Goal: Feedback & Contribution: Leave review/rating

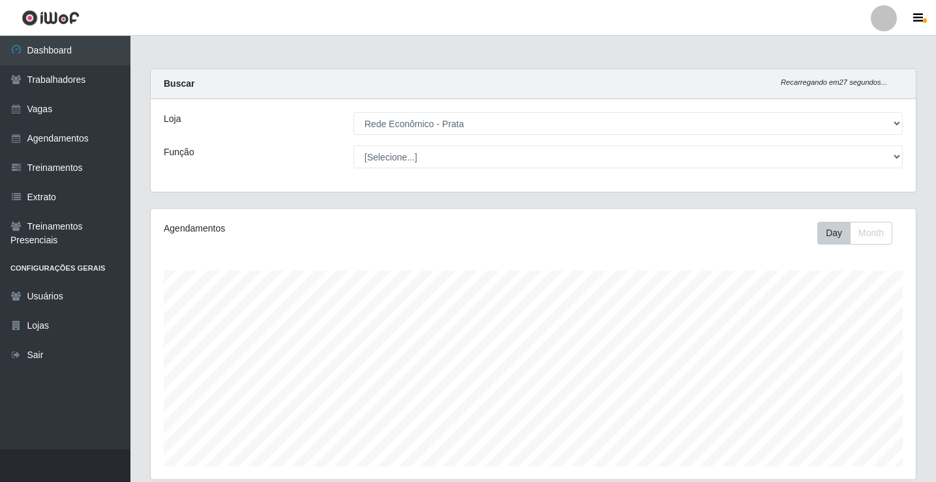
select select "192"
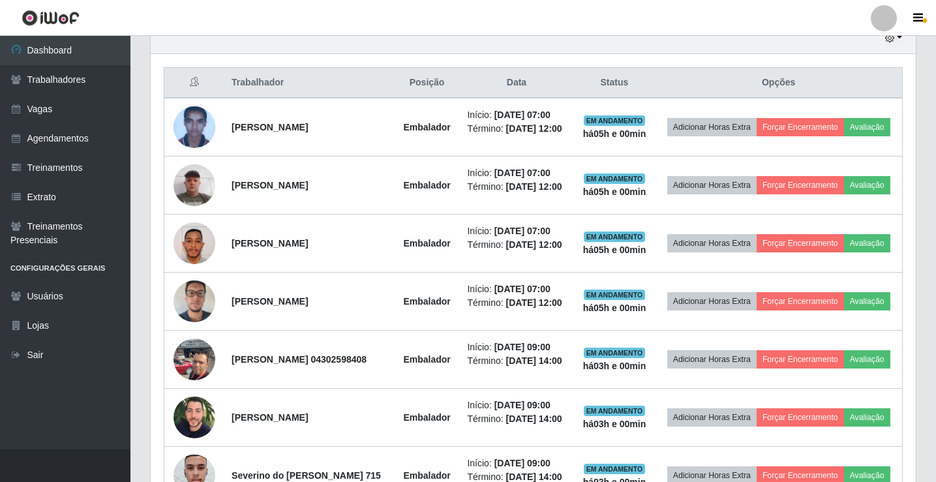
scroll to position [522, 0]
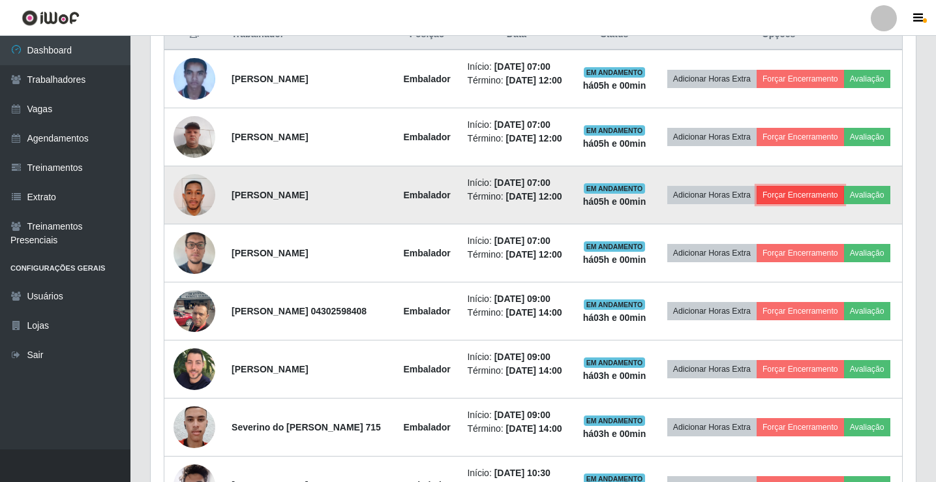
click at [844, 204] on button "Forçar Encerramento" at bounding box center [800, 195] width 87 height 18
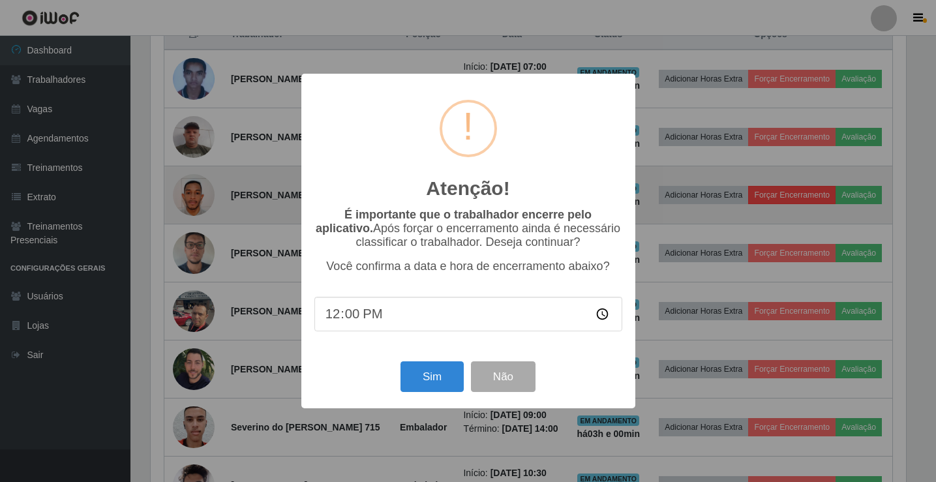
scroll to position [271, 759]
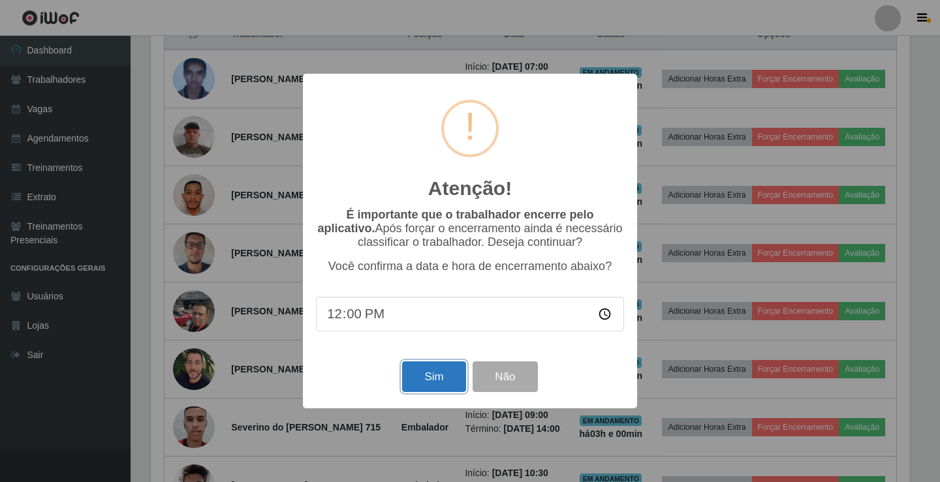
click at [457, 388] on button "Sim" at bounding box center [433, 376] width 63 height 31
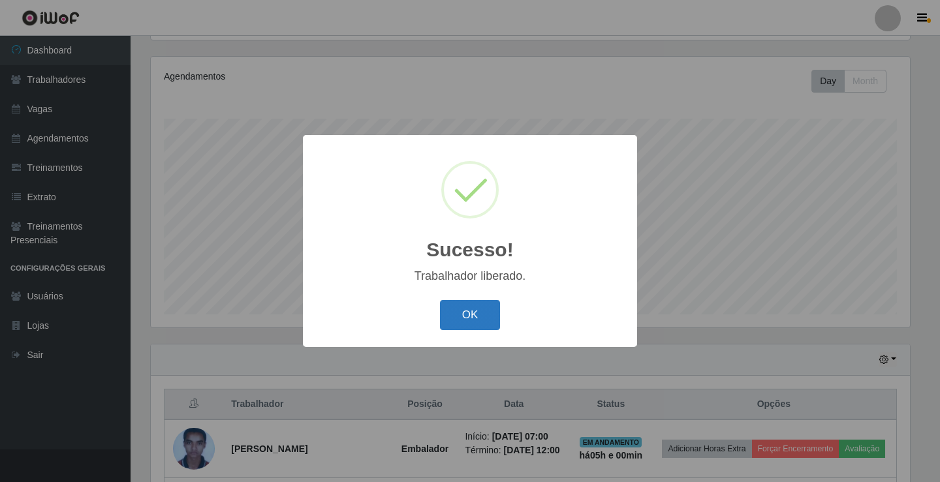
click at [465, 316] on button "OK" at bounding box center [470, 315] width 61 height 31
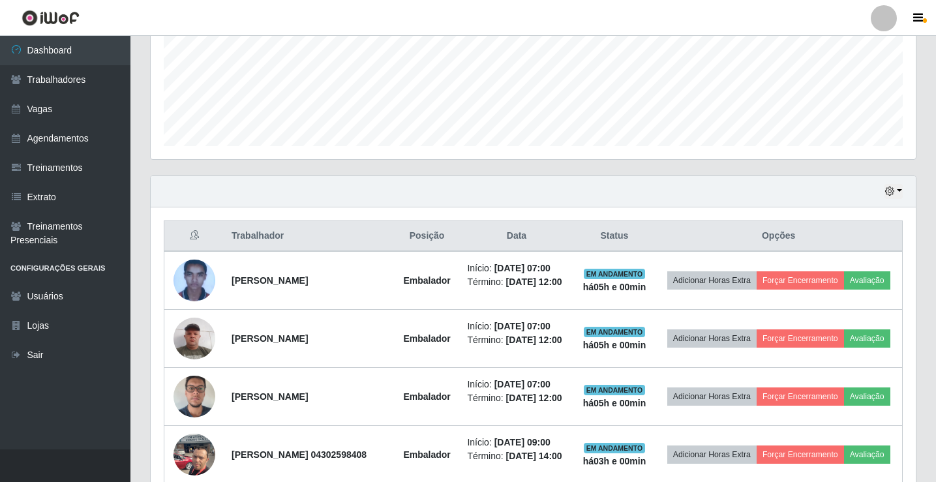
scroll to position [478, 0]
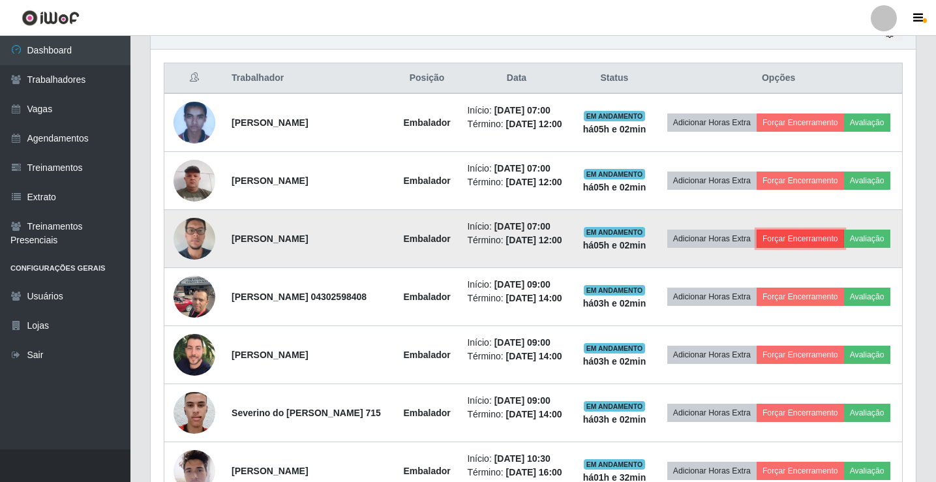
click at [844, 248] on button "Forçar Encerramento" at bounding box center [800, 239] width 87 height 18
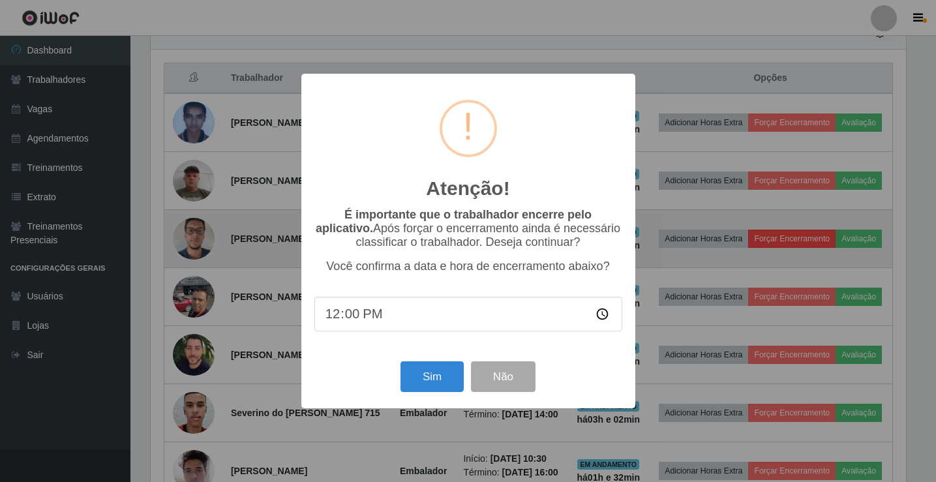
scroll to position [271, 759]
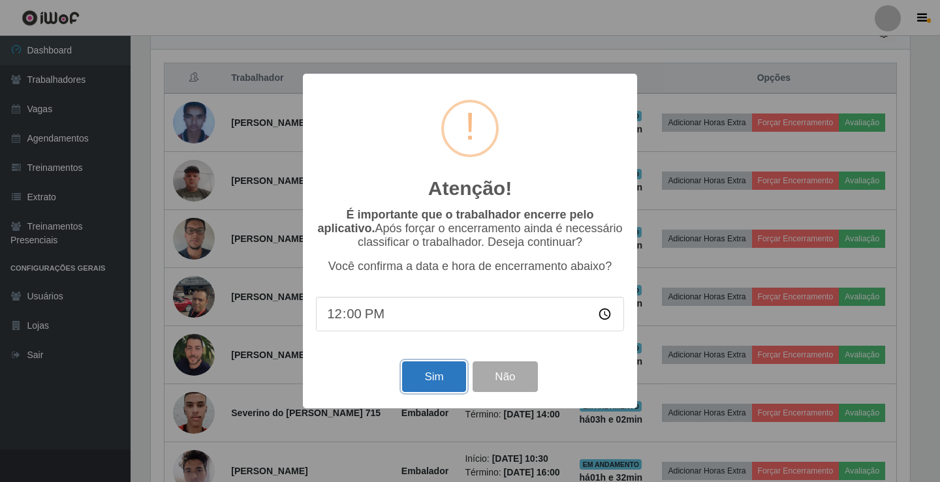
click at [419, 379] on button "Sim" at bounding box center [433, 376] width 63 height 31
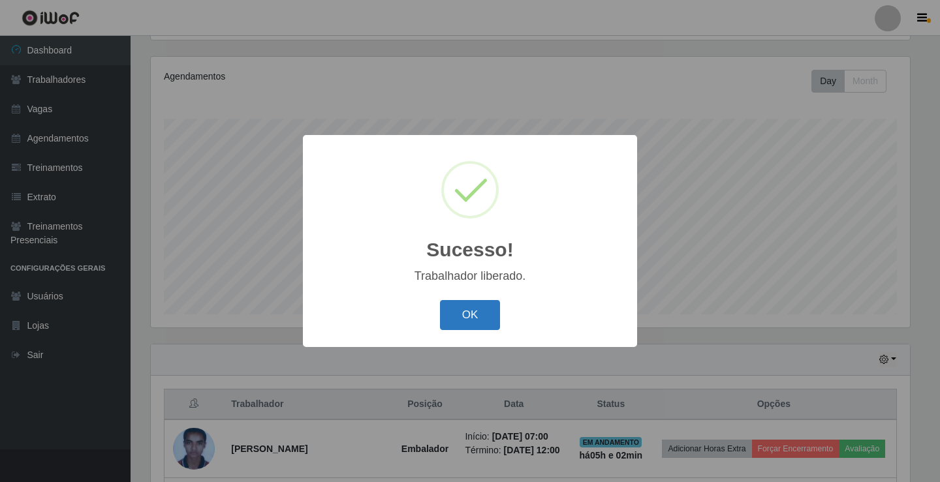
click at [474, 320] on button "OK" at bounding box center [470, 315] width 61 height 31
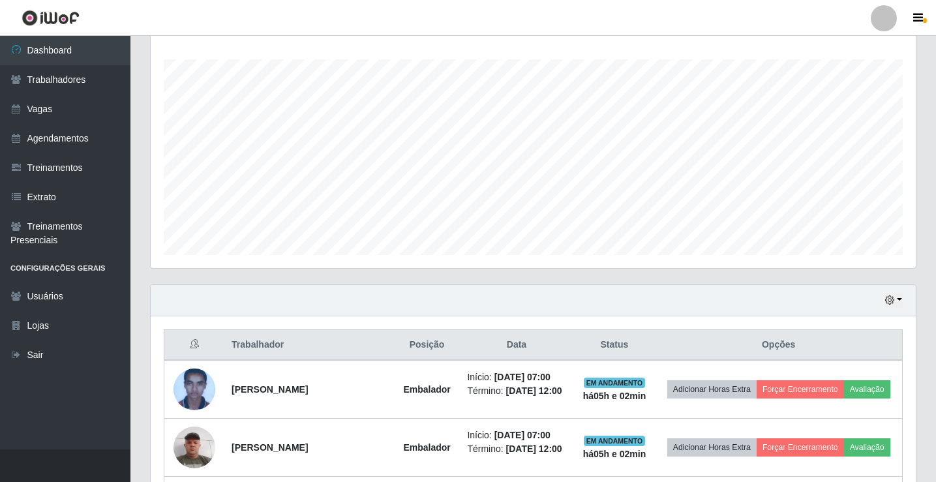
scroll to position [457, 0]
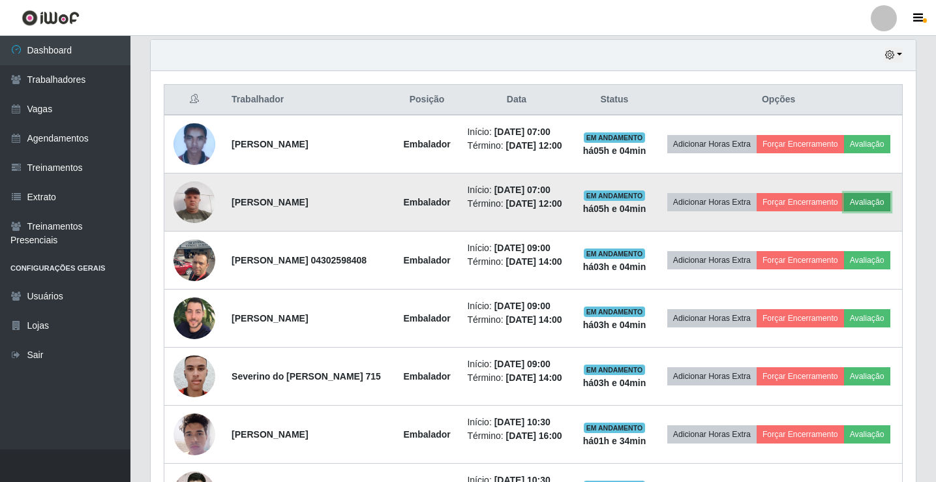
click at [844, 211] on button "Avaliação" at bounding box center [867, 202] width 46 height 18
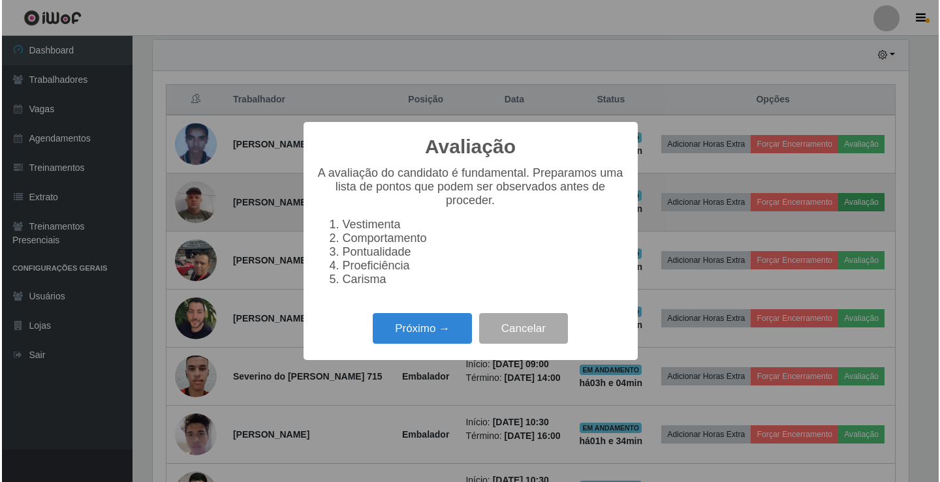
scroll to position [271, 759]
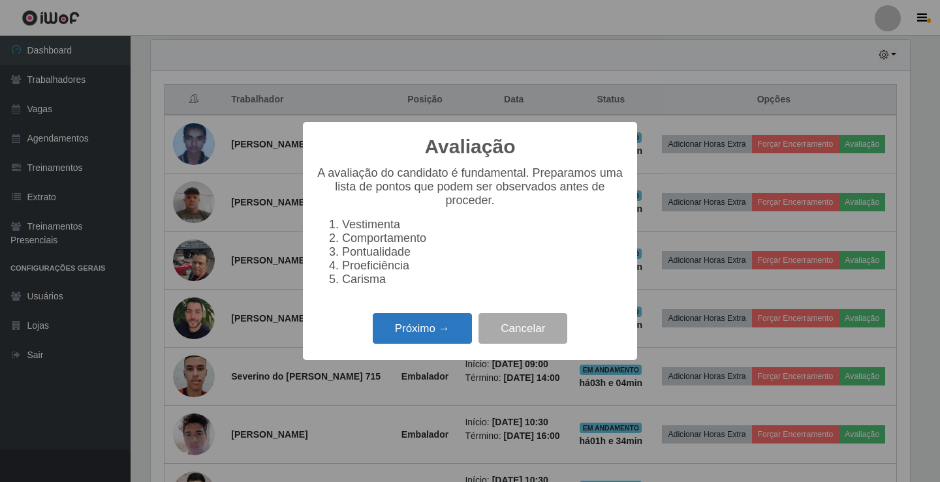
click at [457, 330] on button "Próximo →" at bounding box center [422, 328] width 99 height 31
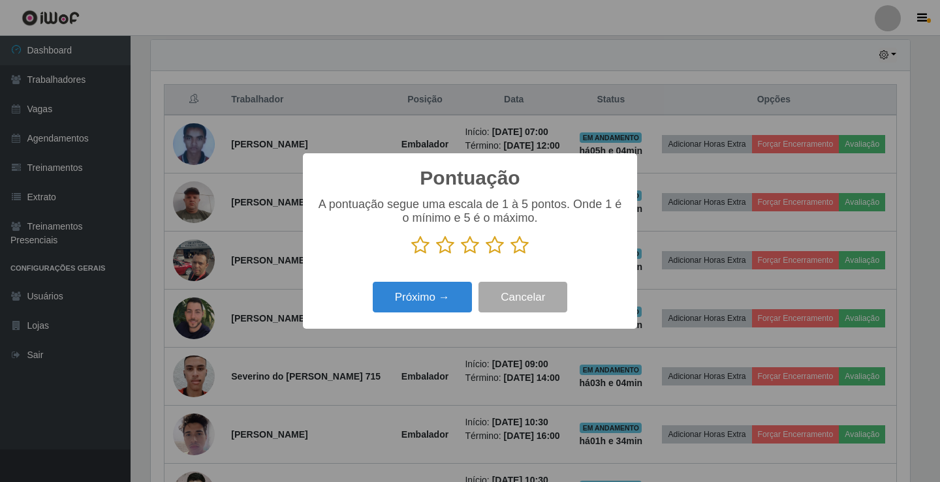
scroll to position [652183, 651695]
click at [519, 247] on icon at bounding box center [519, 246] width 18 height 20
click at [510, 255] on input "radio" at bounding box center [510, 255] width 0 height 0
click at [461, 299] on button "Próximo →" at bounding box center [422, 297] width 99 height 31
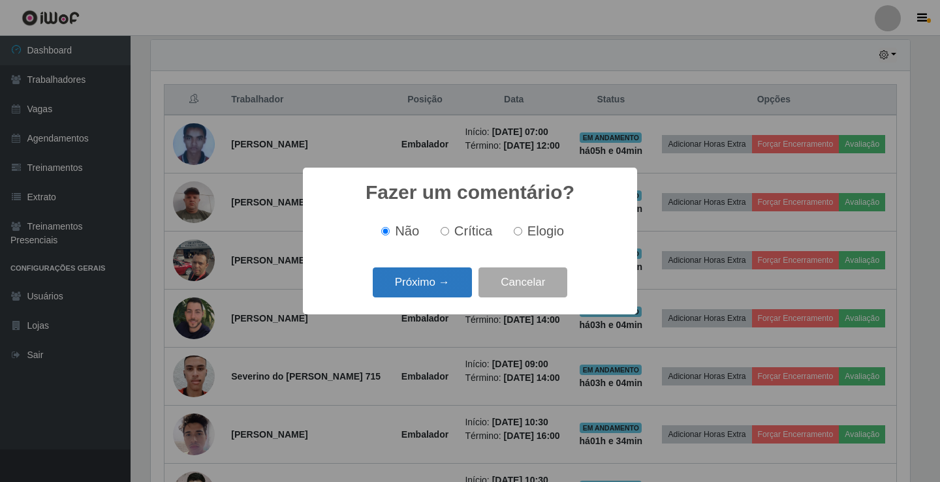
click at [457, 291] on button "Próximo →" at bounding box center [422, 283] width 99 height 31
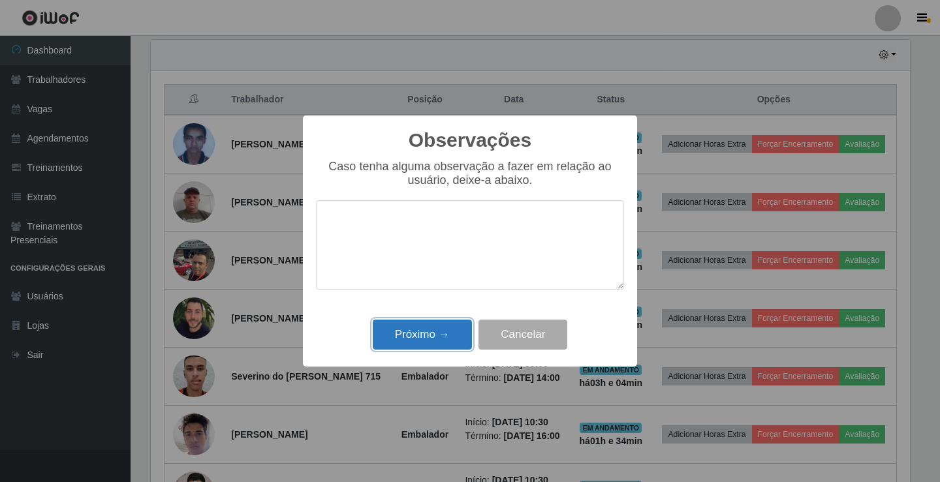
click at [442, 332] on button "Próximo →" at bounding box center [422, 335] width 99 height 31
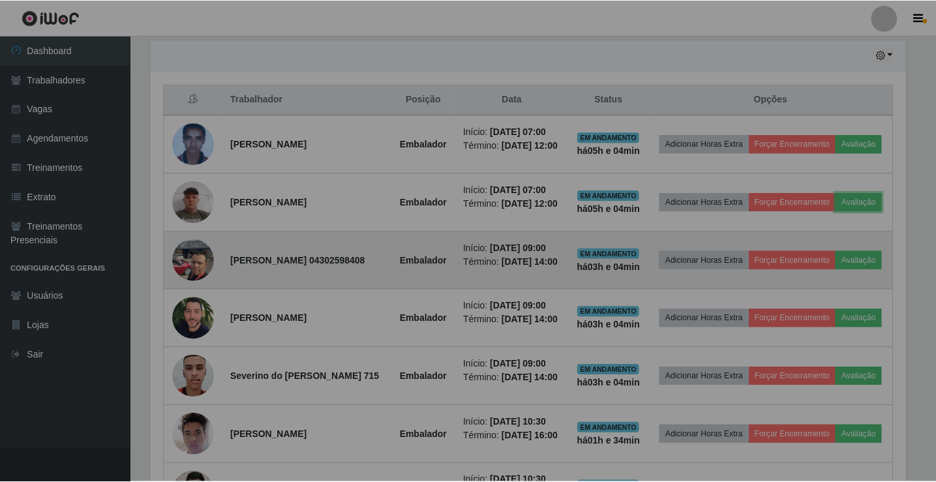
scroll to position [271, 765]
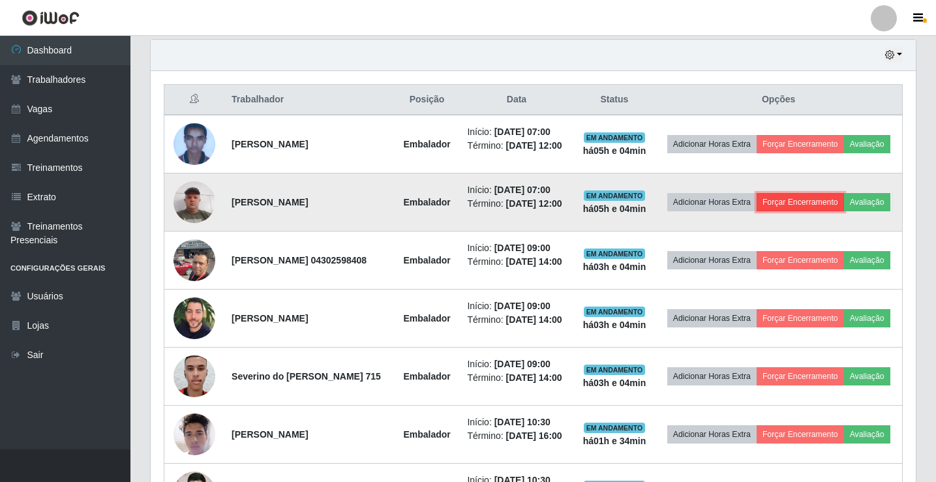
click at [844, 207] on button "Forçar Encerramento" at bounding box center [800, 202] width 87 height 18
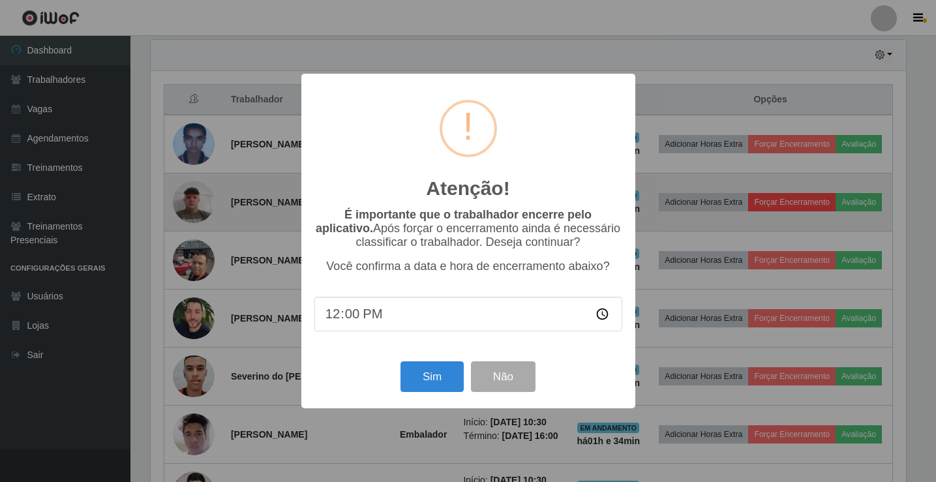
scroll to position [271, 759]
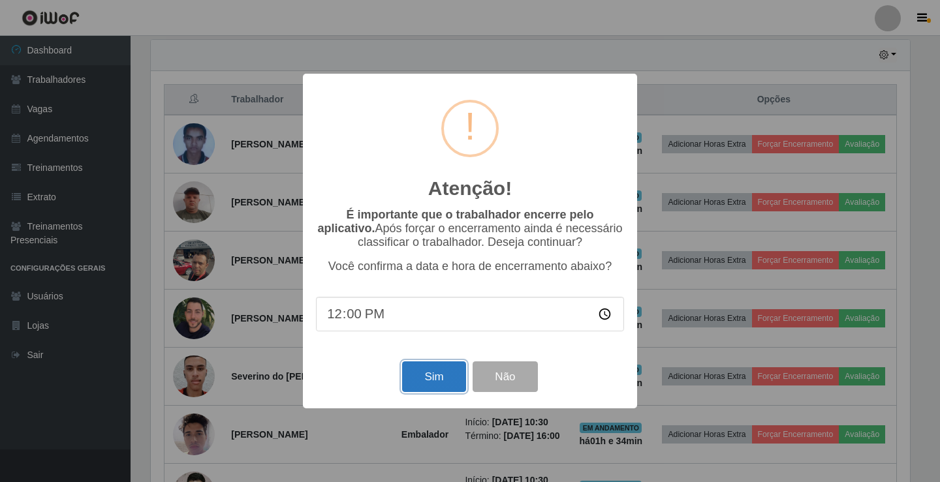
click at [435, 371] on button "Sim" at bounding box center [433, 376] width 63 height 31
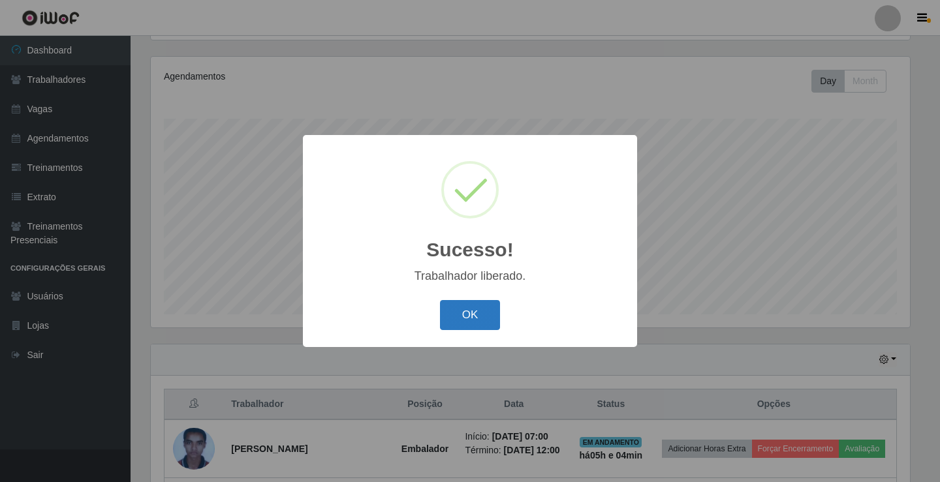
click at [467, 317] on button "OK" at bounding box center [470, 315] width 61 height 31
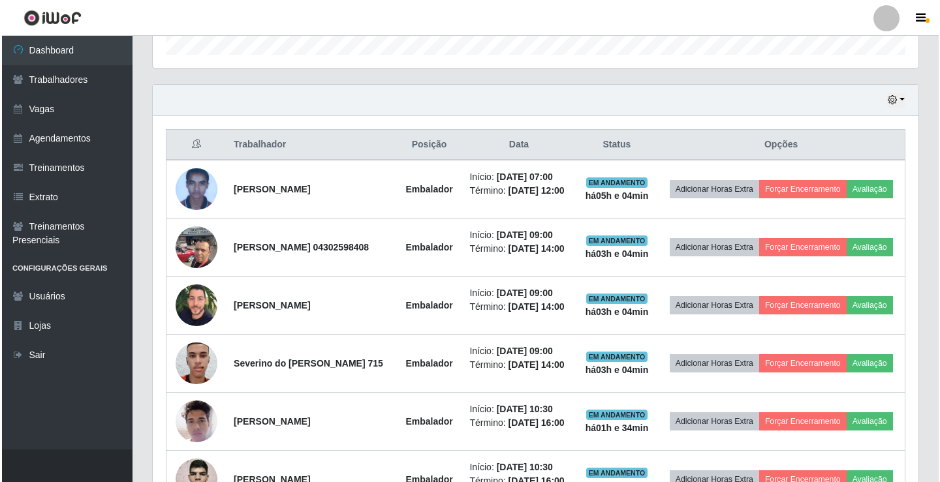
scroll to position [413, 0]
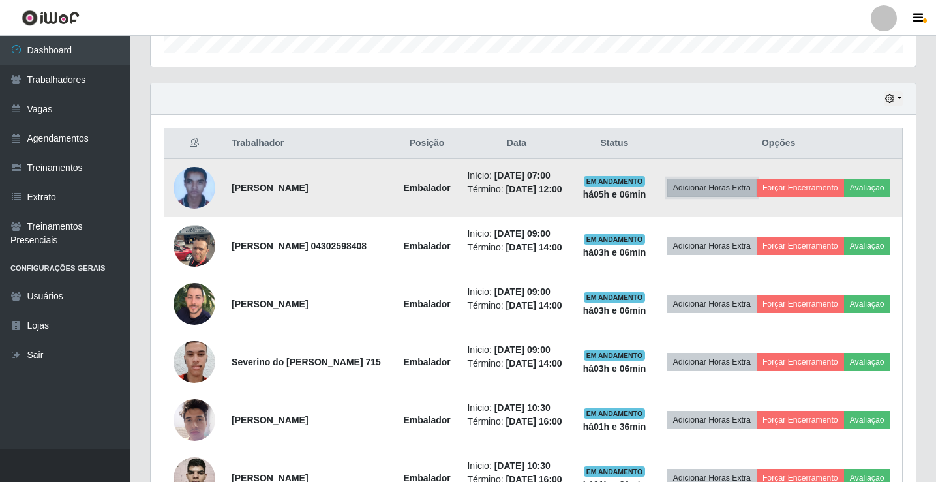
click at [746, 185] on button "Adicionar Horas Extra" at bounding box center [711, 188] width 89 height 18
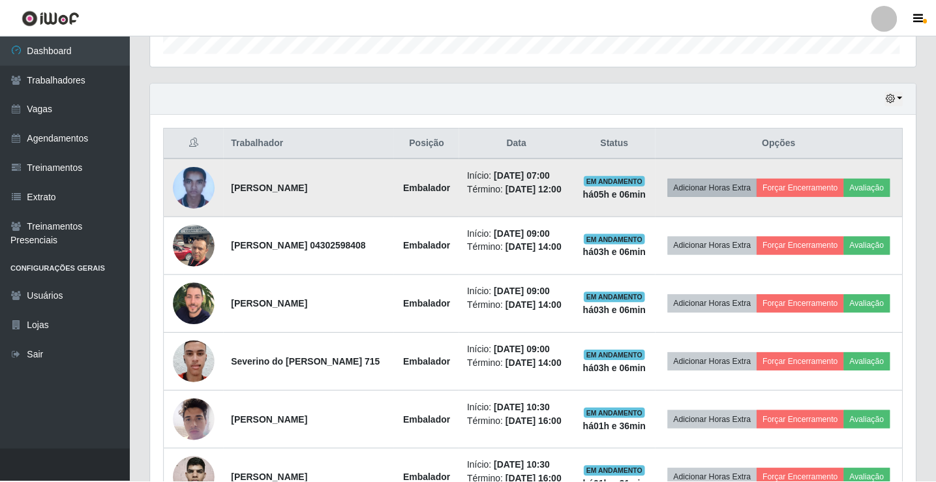
scroll to position [271, 759]
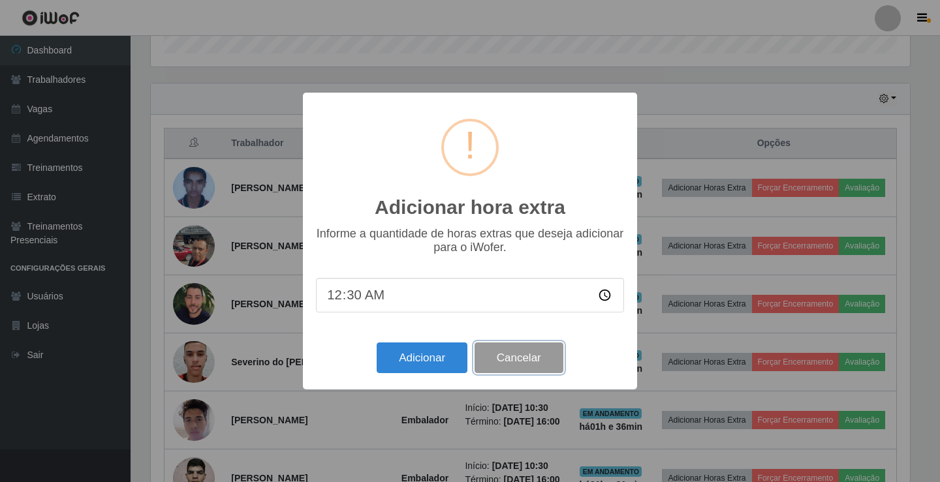
click at [525, 355] on button "Cancelar" at bounding box center [518, 358] width 89 height 31
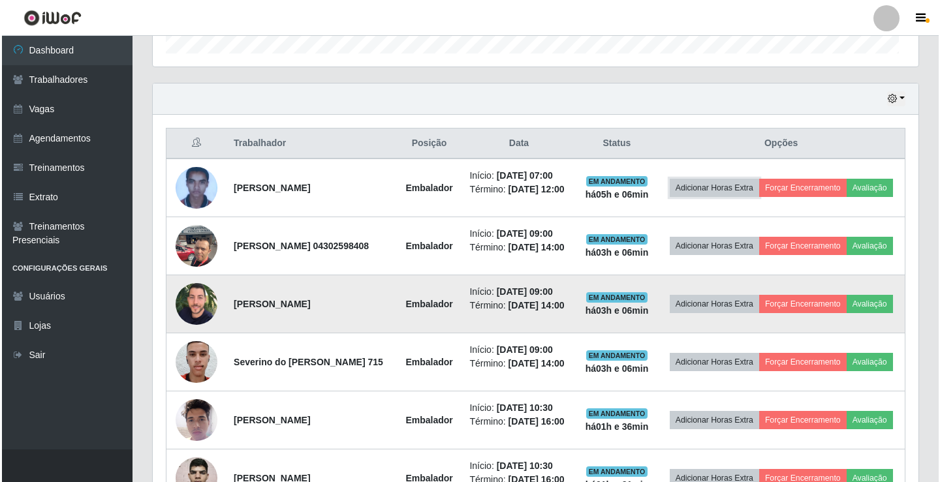
scroll to position [271, 765]
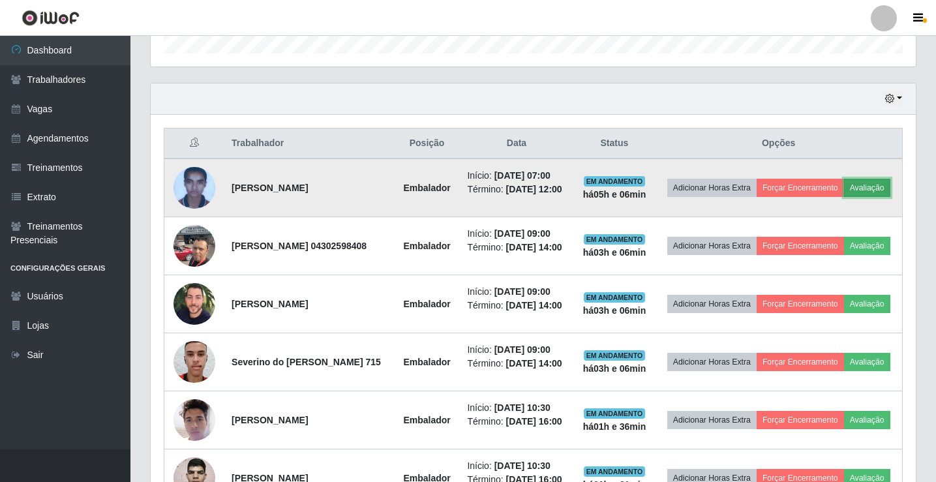
click at [844, 197] on button "Avaliação" at bounding box center [867, 188] width 46 height 18
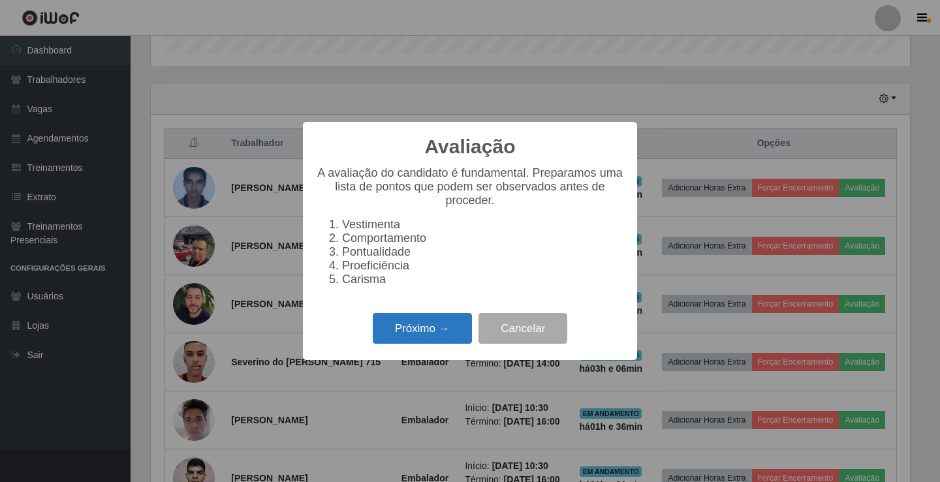
click at [440, 337] on button "Próximo →" at bounding box center [422, 328] width 99 height 31
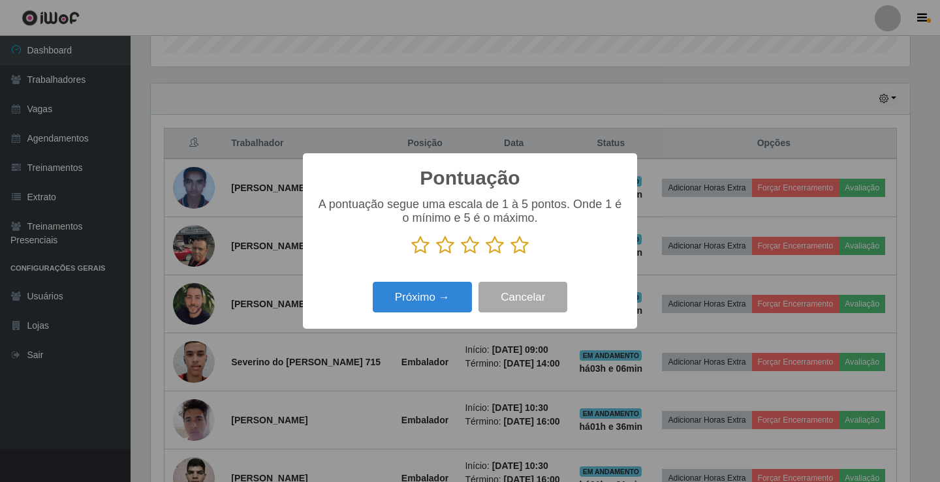
scroll to position [652183, 651695]
click at [525, 253] on icon at bounding box center [519, 246] width 18 height 20
click at [510, 255] on input "radio" at bounding box center [510, 255] width 0 height 0
click at [466, 303] on button "Próximo →" at bounding box center [422, 297] width 99 height 31
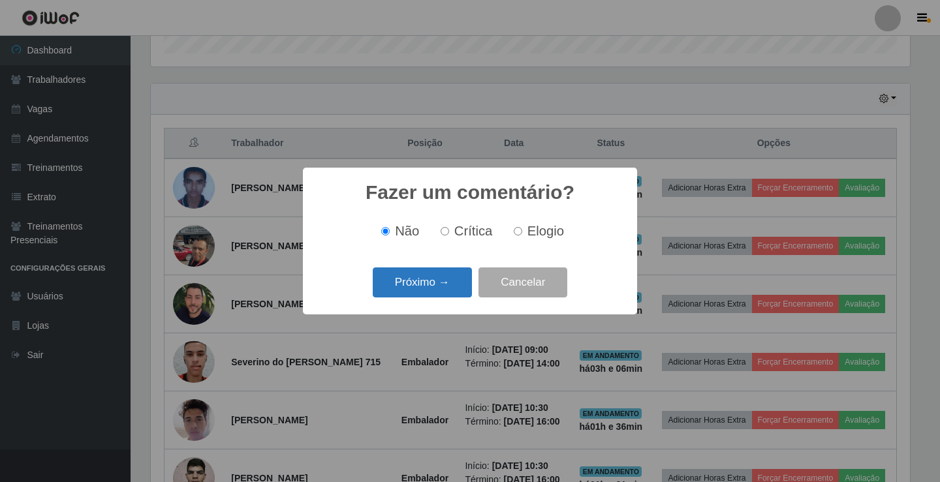
click at [455, 290] on button "Próximo →" at bounding box center [422, 283] width 99 height 31
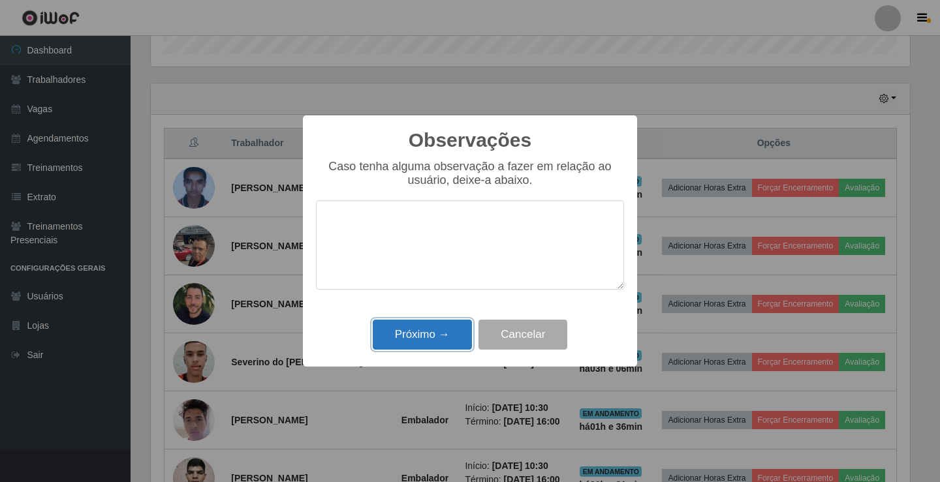
click at [442, 337] on button "Próximo →" at bounding box center [422, 335] width 99 height 31
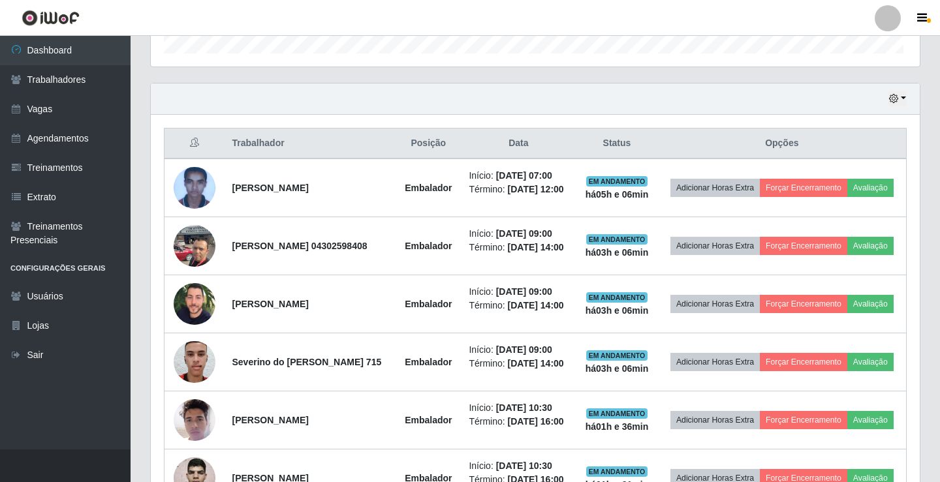
scroll to position [271, 765]
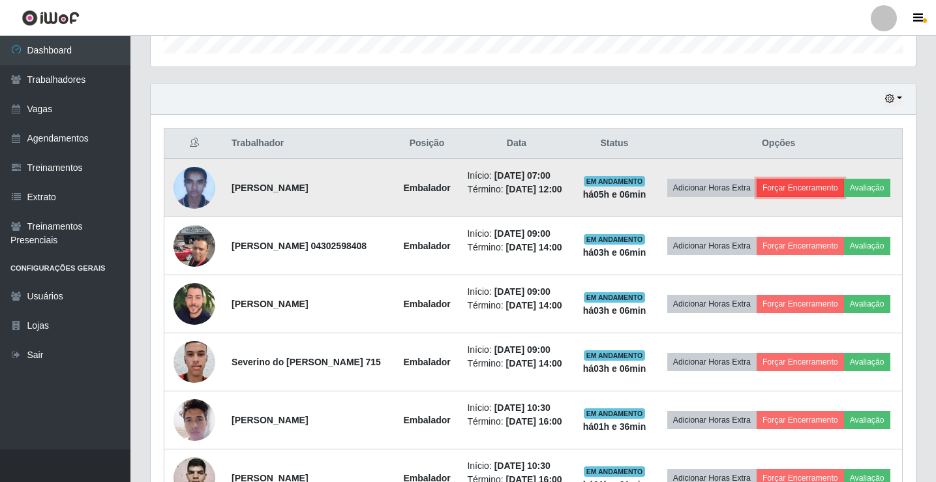
click at [844, 183] on button "Forçar Encerramento" at bounding box center [800, 188] width 87 height 18
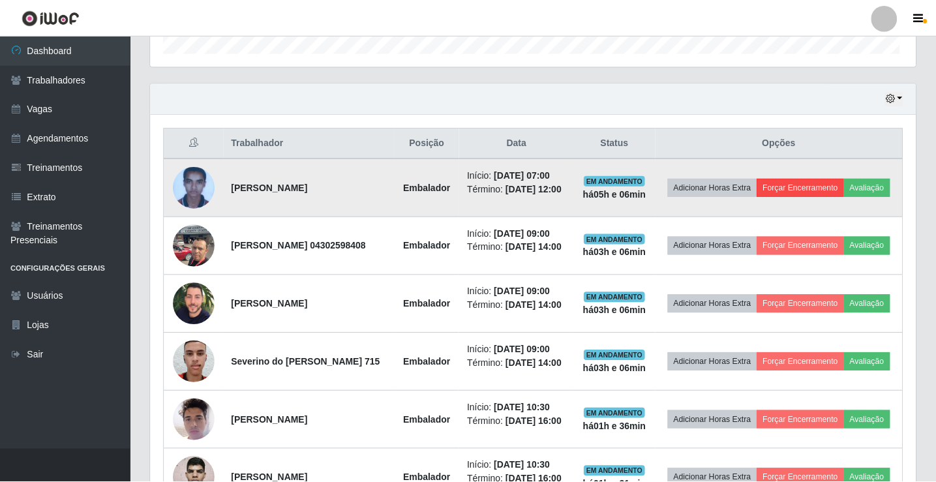
scroll to position [271, 759]
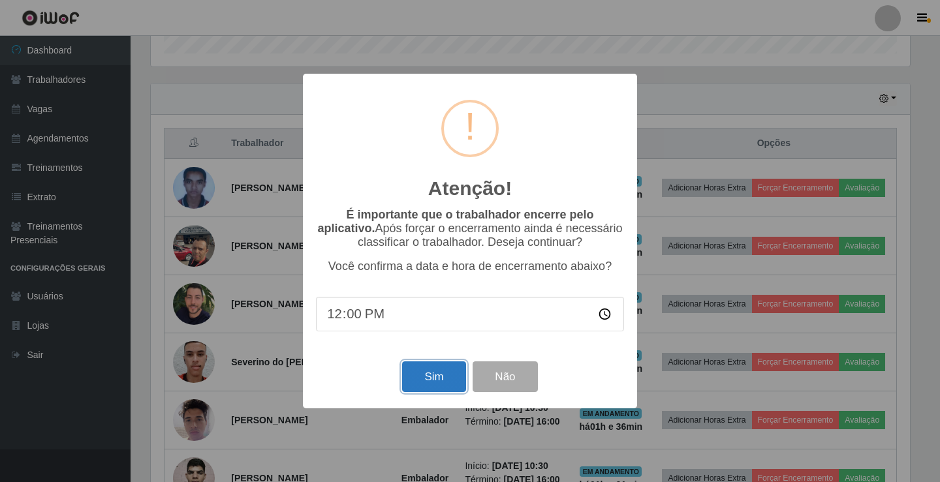
click at [437, 384] on button "Sim" at bounding box center [433, 376] width 63 height 31
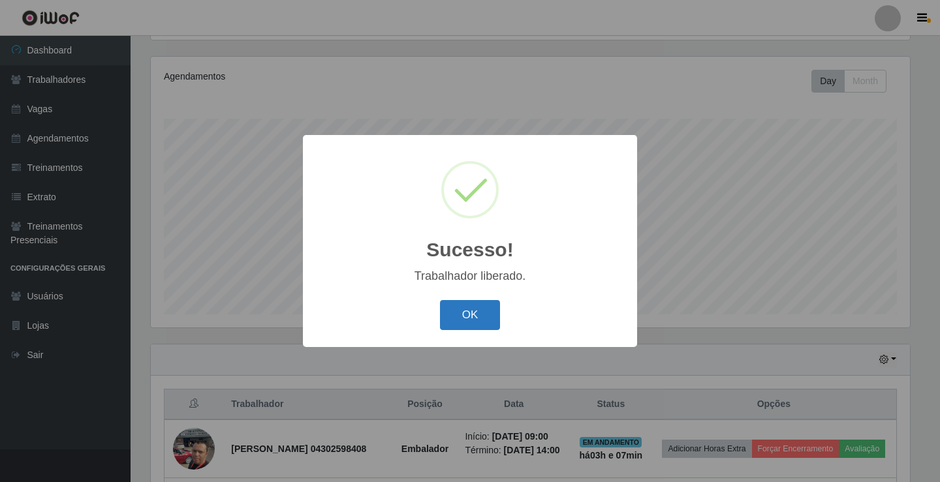
click at [481, 311] on button "OK" at bounding box center [470, 315] width 61 height 31
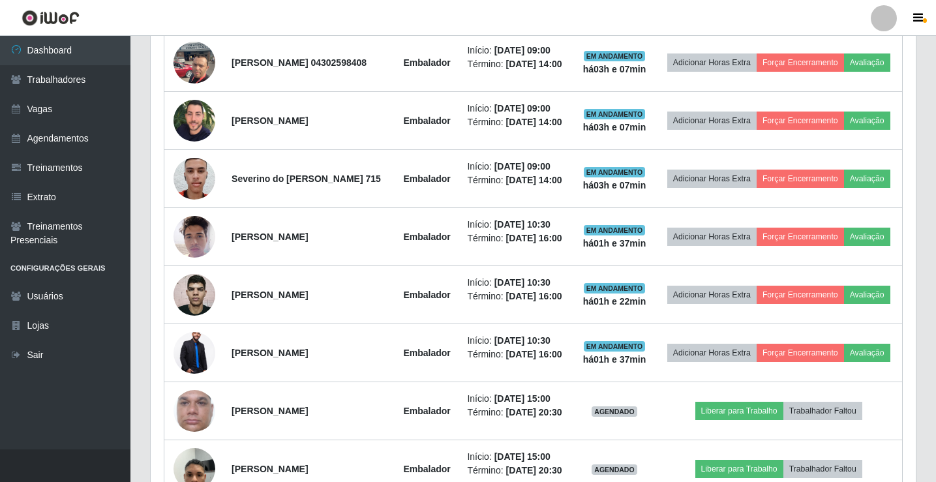
scroll to position [543, 0]
